Goal: Transaction & Acquisition: Purchase product/service

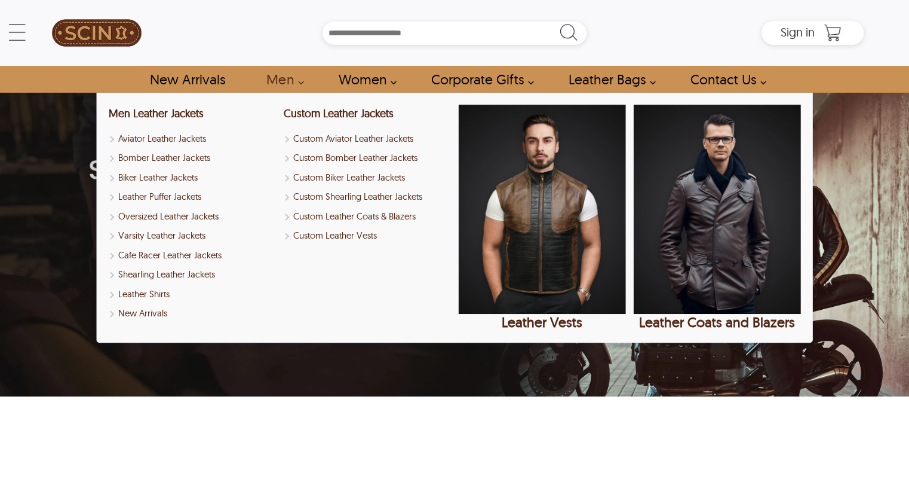
click at [299, 81] on link "Men" at bounding box center [281, 79] width 57 height 27
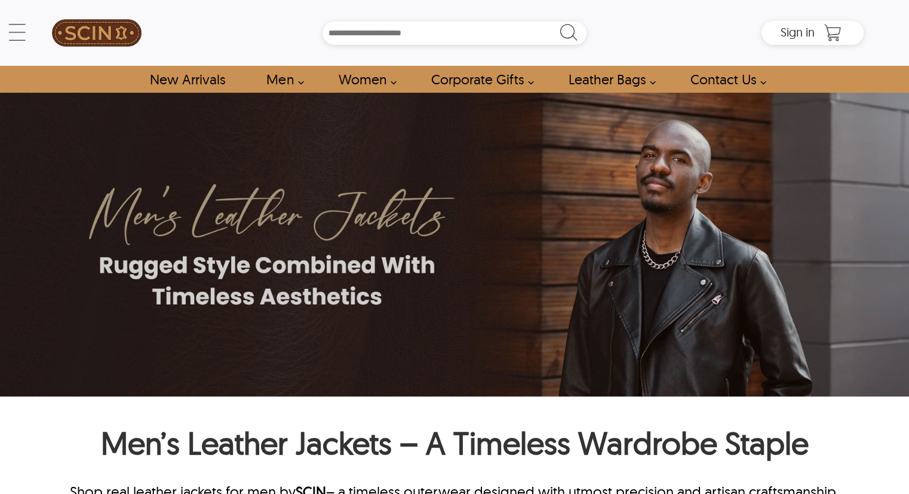
click at [304, 82] on link "Men" at bounding box center [281, 79] width 57 height 27
click at [299, 82] on link "Men" at bounding box center [281, 79] width 57 height 27
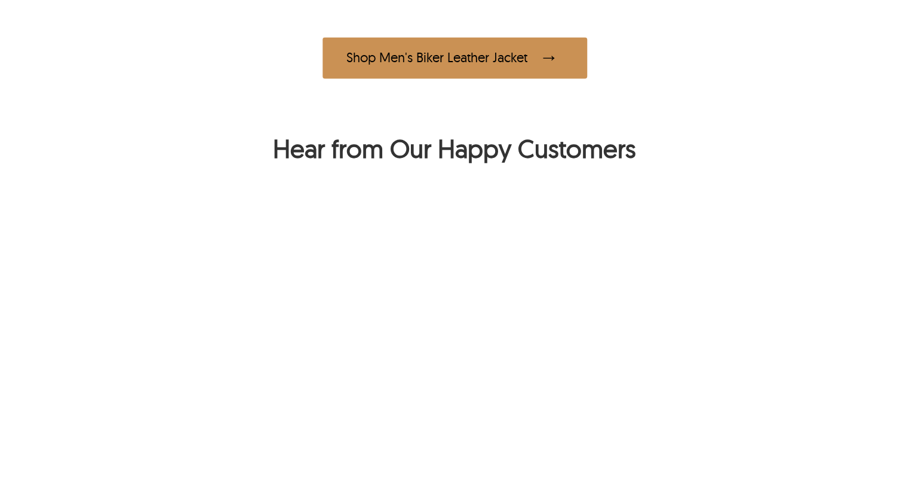
scroll to position [956, 0]
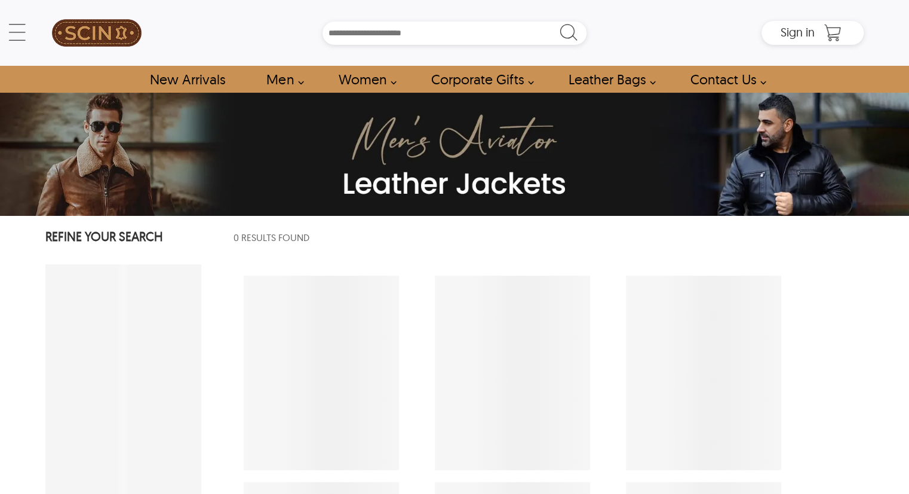
select select "********"
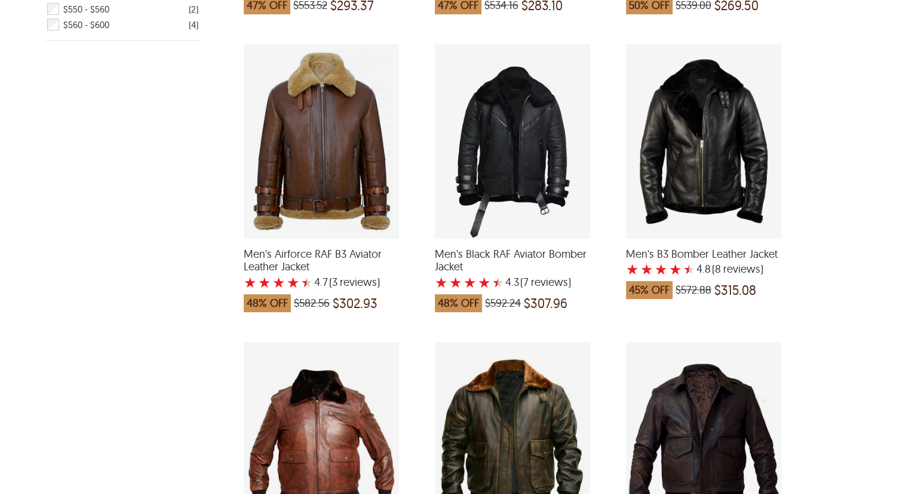
scroll to position [418, 0]
